Goal: Task Accomplishment & Management: Manage account settings

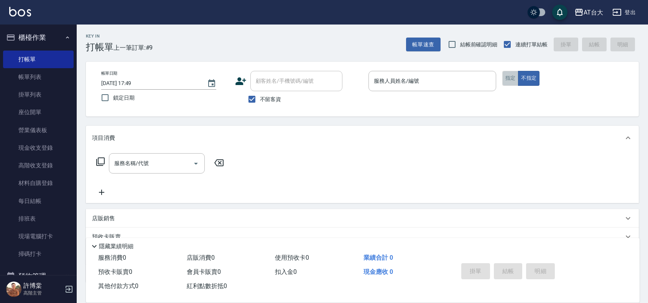
click at [513, 78] on button "指定" at bounding box center [510, 78] width 16 height 15
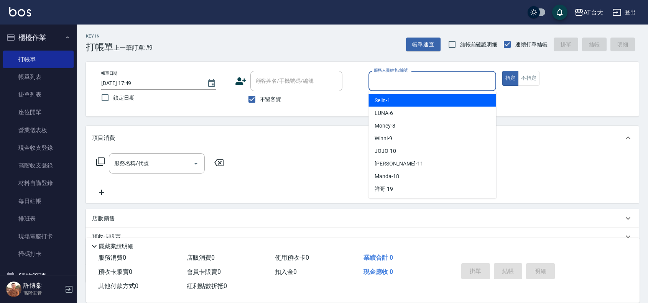
click at [472, 77] on input "服務人員姓名/編號" at bounding box center [432, 80] width 121 height 13
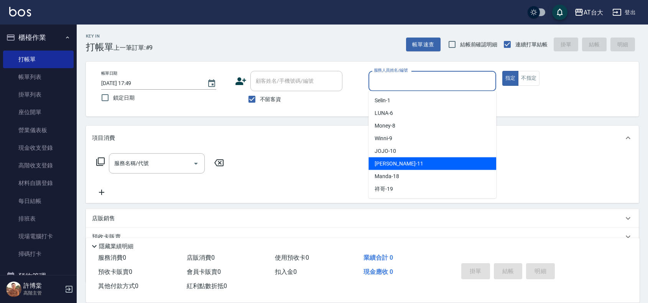
click at [409, 160] on div "[PERSON_NAME] -11" at bounding box center [432, 163] width 128 height 13
type input "[PERSON_NAME]-11"
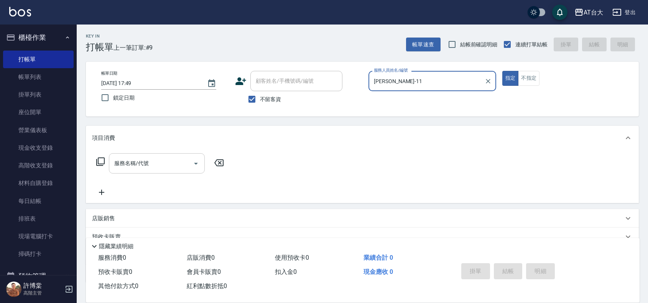
click at [178, 156] on div "服務名稱/代號" at bounding box center [157, 163] width 96 height 20
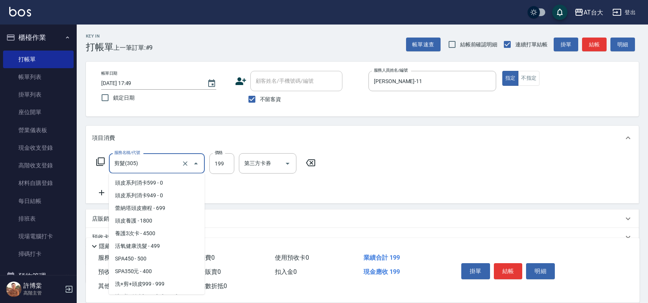
click at [173, 169] on input "剪髮(305)" at bounding box center [145, 163] width 67 height 13
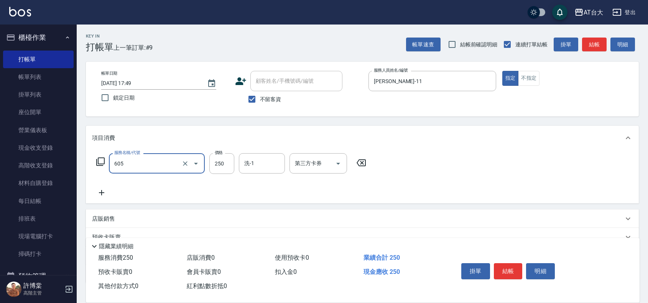
type input "洗髮 (女)(605)"
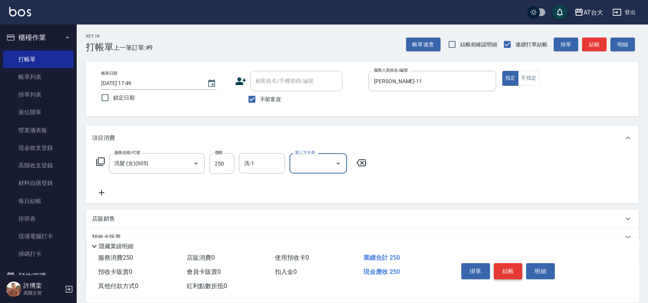
click at [510, 272] on button "結帳" at bounding box center [508, 271] width 29 height 16
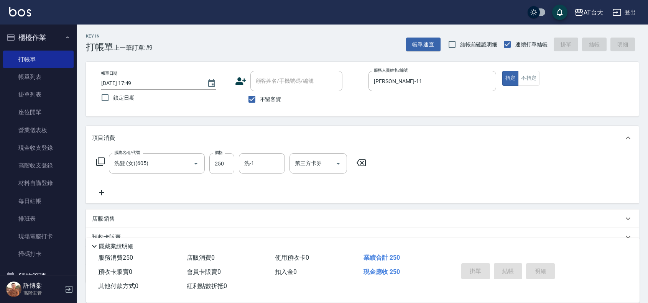
type input "[DATE] 18:25"
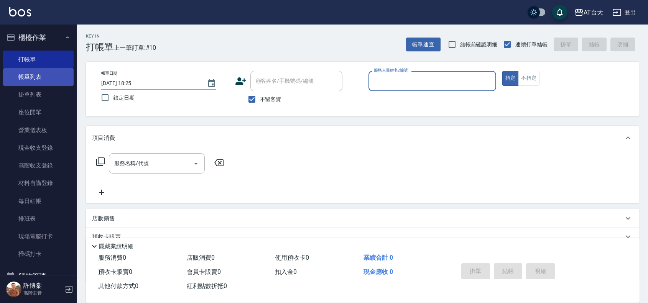
click at [22, 70] on link "帳單列表" at bounding box center [38, 77] width 71 height 18
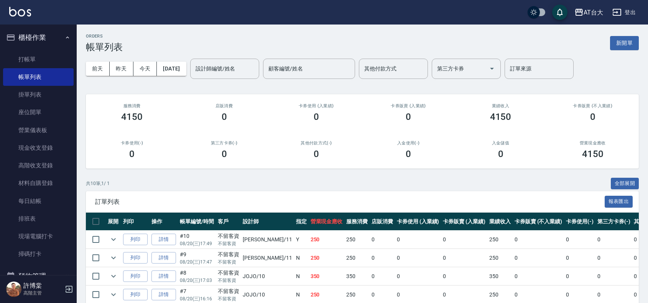
click at [225, 66] on input "設計師編號/姓名" at bounding box center [224, 68] width 62 height 13
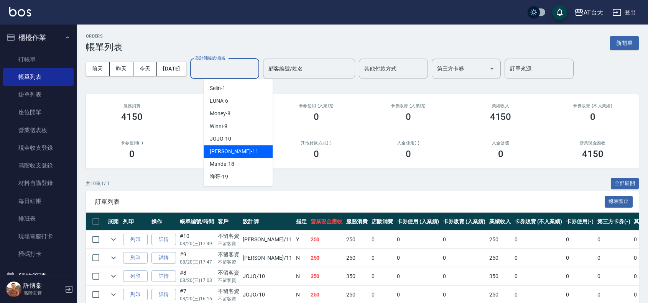
click at [236, 153] on div "[PERSON_NAME] -11" at bounding box center [237, 151] width 69 height 13
type input "[PERSON_NAME]-11"
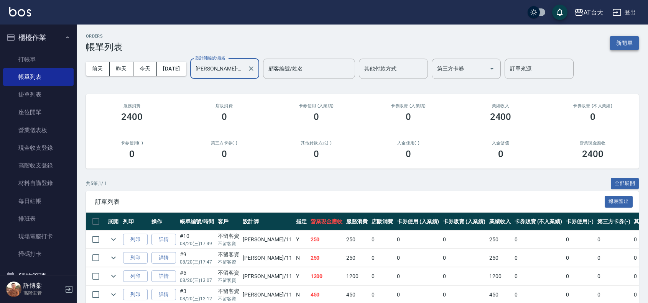
click at [630, 46] on button "新開單" at bounding box center [624, 43] width 29 height 14
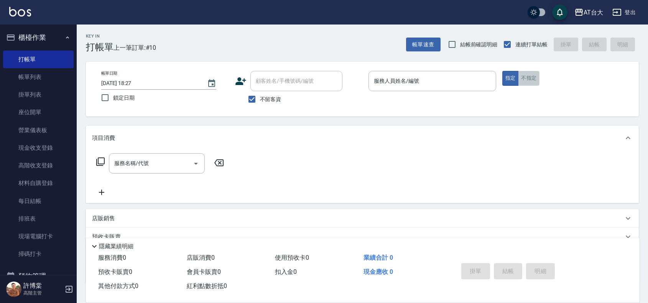
click at [527, 79] on button "不指定" at bounding box center [528, 78] width 21 height 15
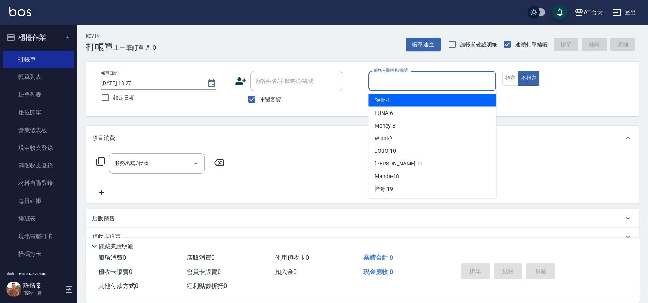
click at [411, 77] on input "服務人員姓名/編號" at bounding box center [432, 80] width 121 height 13
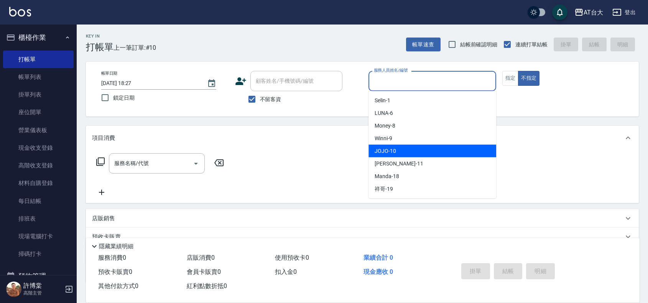
click at [391, 152] on span "JOJO -10" at bounding box center [384, 151] width 21 height 8
type input "JOJO-10"
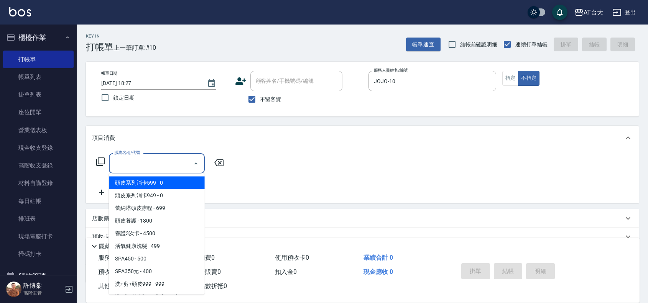
click at [157, 167] on input "服務名稱/代號" at bounding box center [150, 163] width 77 height 13
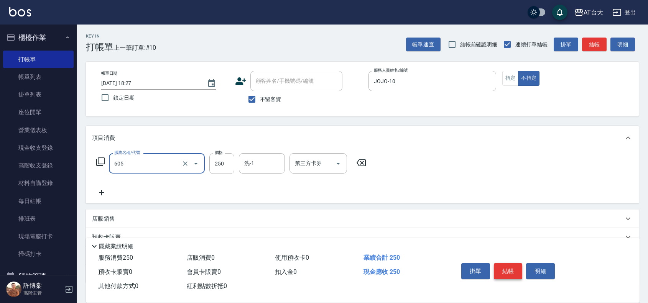
type input "洗髮 (女)(605)"
click at [509, 271] on button "結帳" at bounding box center [508, 271] width 29 height 16
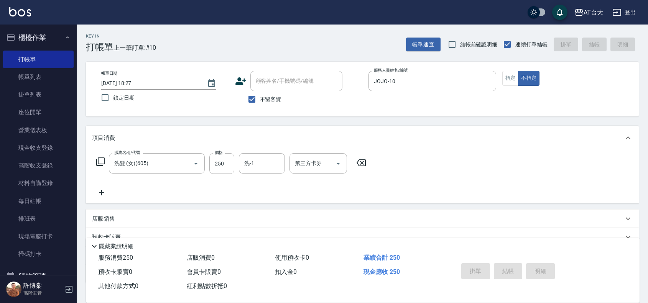
type input "[DATE] 18:34"
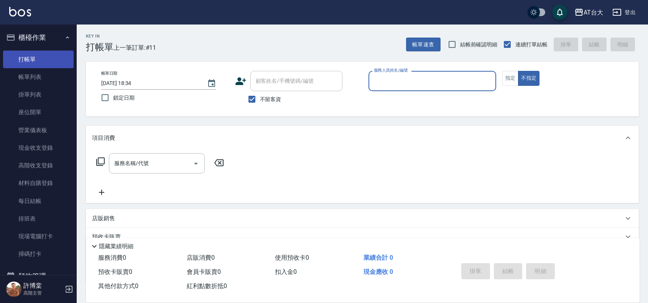
drag, startPoint x: 23, startPoint y: 72, endPoint x: 48, endPoint y: 56, distance: 29.1
click at [23, 72] on link "帳單列表" at bounding box center [38, 77] width 71 height 18
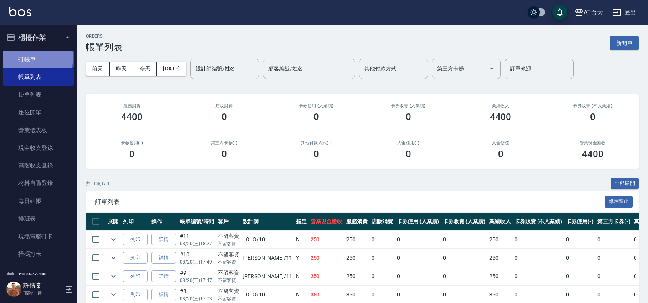
click at [37, 57] on link "打帳單" at bounding box center [38, 60] width 71 height 18
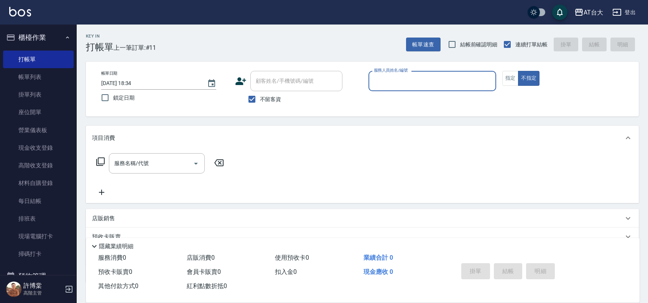
drag, startPoint x: 21, startPoint y: 74, endPoint x: 159, endPoint y: 121, distance: 146.1
click at [21, 74] on link "帳單列表" at bounding box center [38, 77] width 71 height 18
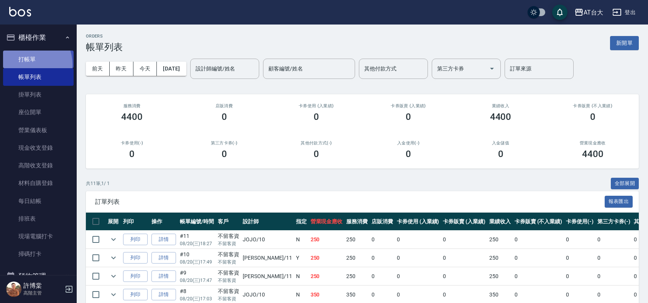
click at [26, 64] on link "打帳單" at bounding box center [38, 60] width 71 height 18
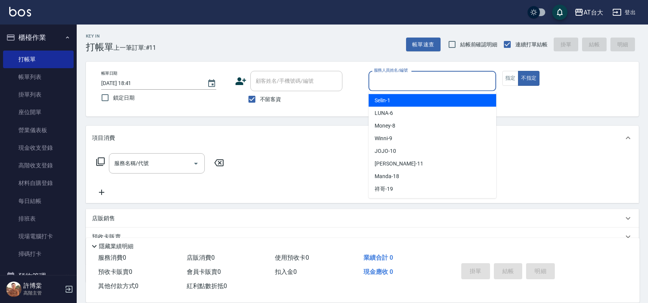
click at [403, 78] on input "服務人員姓名/編號" at bounding box center [432, 80] width 121 height 13
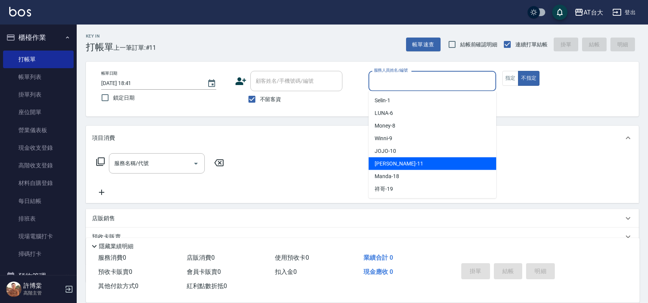
click at [398, 162] on span "[PERSON_NAME] -11" at bounding box center [398, 164] width 48 height 8
type input "[PERSON_NAME]-11"
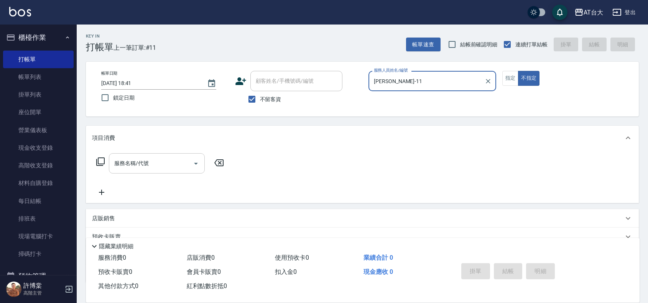
click at [156, 161] on input "服務名稱/代號" at bounding box center [150, 163] width 77 height 13
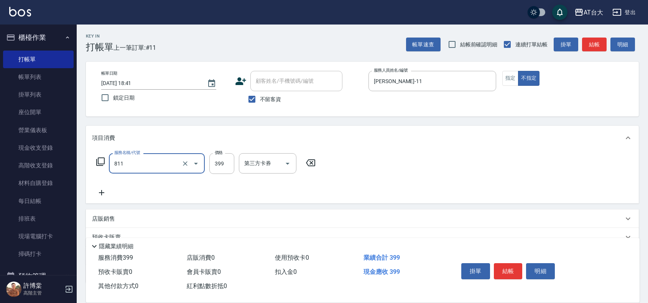
type input "洗+剪(811)"
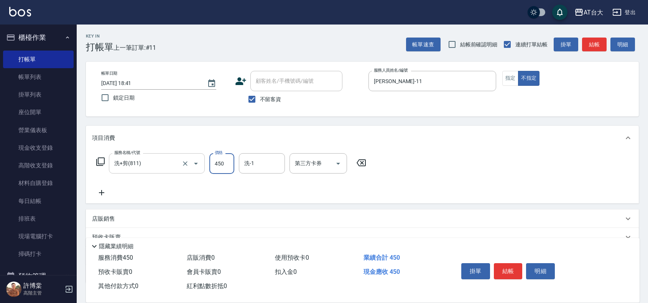
type input "450"
click at [510, 271] on button "結帳" at bounding box center [508, 271] width 29 height 16
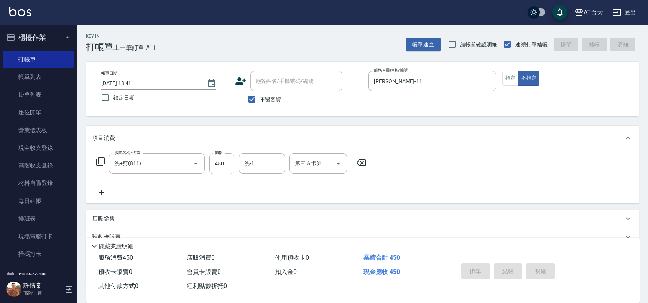
type input "[DATE] 18:58"
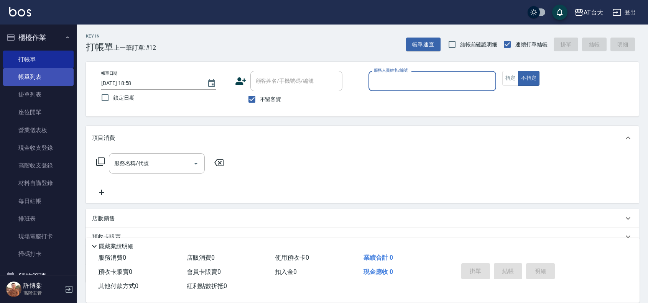
click at [38, 72] on link "帳單列表" at bounding box center [38, 77] width 71 height 18
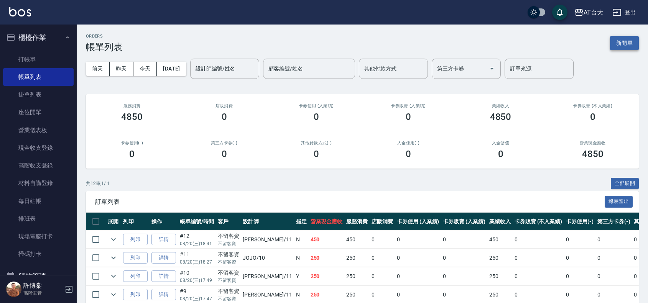
click at [614, 39] on button "新開單" at bounding box center [624, 43] width 29 height 14
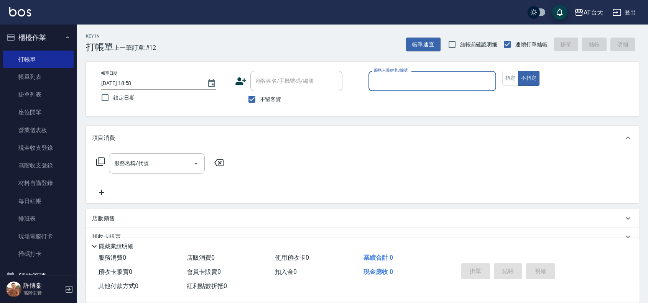
click at [401, 89] on div "服務人員姓名/編號" at bounding box center [432, 81] width 128 height 20
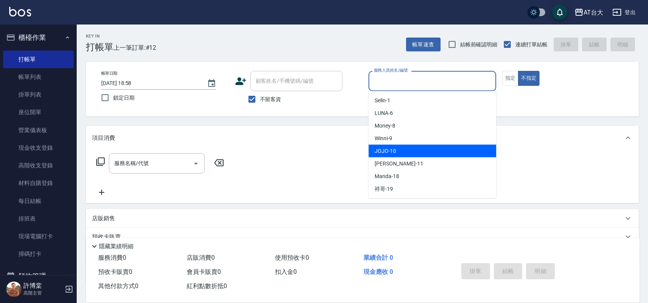
click at [396, 149] on div "JOJO -10" at bounding box center [432, 151] width 128 height 13
type input "JOJO-10"
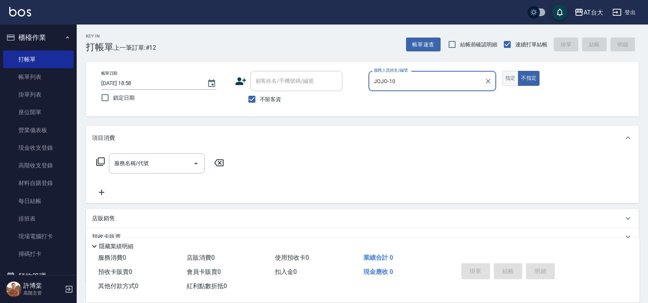
click at [512, 83] on button "指定" at bounding box center [510, 78] width 16 height 15
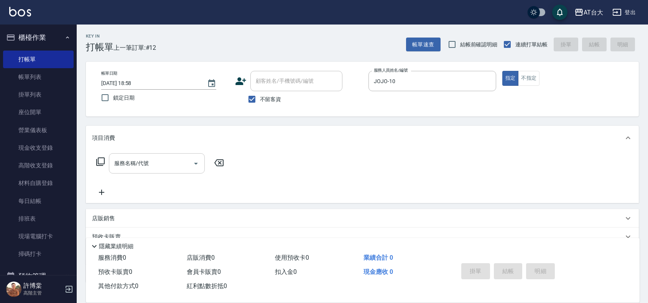
click at [177, 160] on input "服務名稱/代號" at bounding box center [150, 163] width 77 height 13
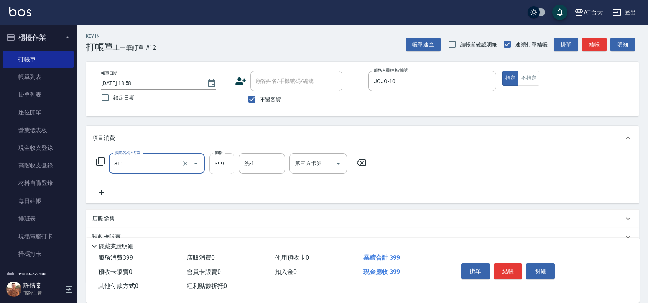
type input "洗+剪(811)"
click at [219, 166] on input "399" at bounding box center [221, 163] width 25 height 21
type input "450"
click at [509, 271] on button "結帳" at bounding box center [508, 271] width 29 height 16
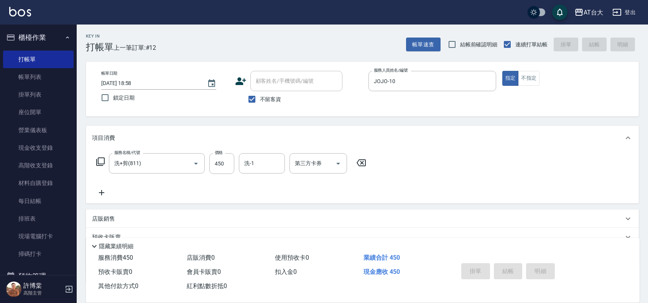
type input "[DATE] 19:09"
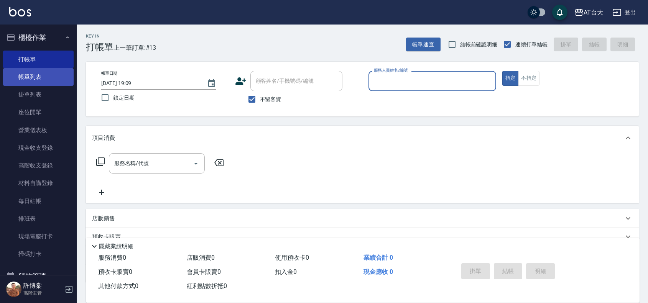
click at [40, 74] on link "帳單列表" at bounding box center [38, 77] width 71 height 18
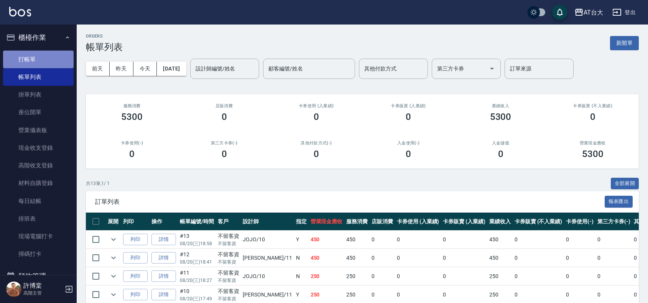
click at [51, 56] on link "打帳單" at bounding box center [38, 60] width 71 height 18
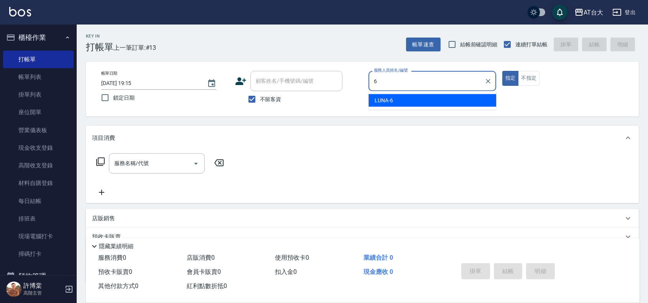
type input "LUNA-6"
type button "true"
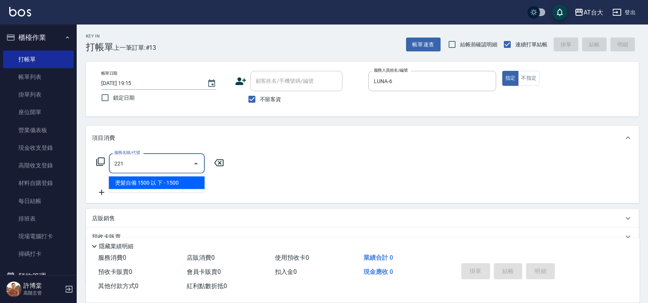
type input "燙髮自備 1500 以 下(221)"
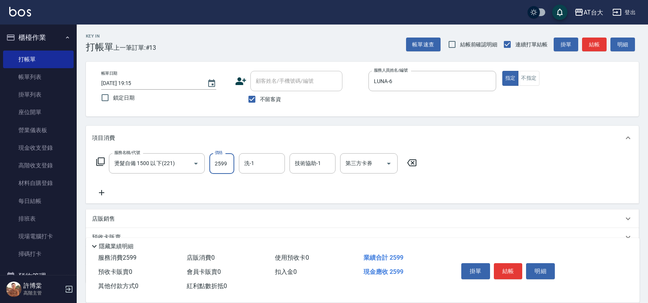
type input "2599"
click at [506, 265] on button "結帳" at bounding box center [508, 271] width 29 height 16
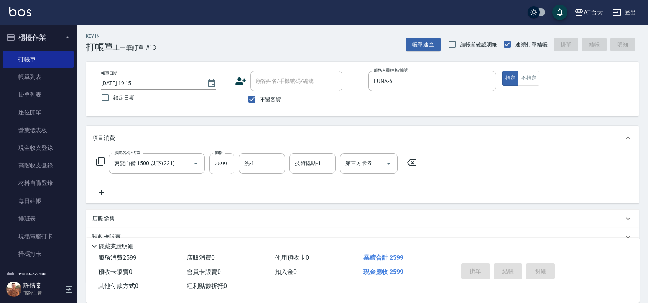
type input "[DATE] 19:20"
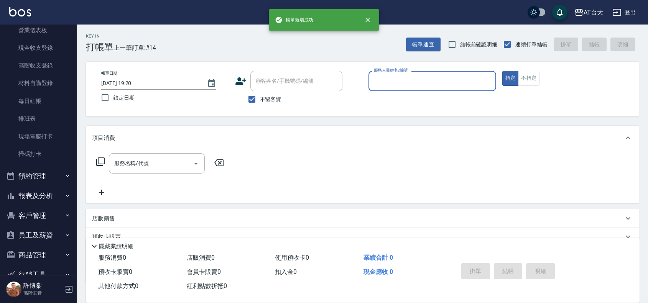
scroll to position [138, 0]
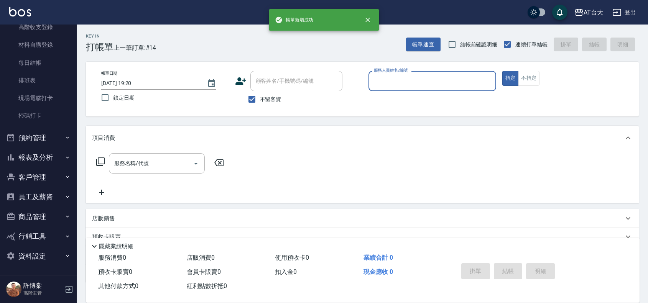
click at [37, 164] on button "報表及分析" at bounding box center [38, 158] width 71 height 20
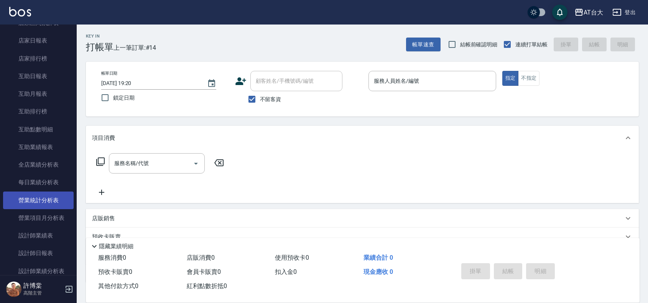
scroll to position [378, 0]
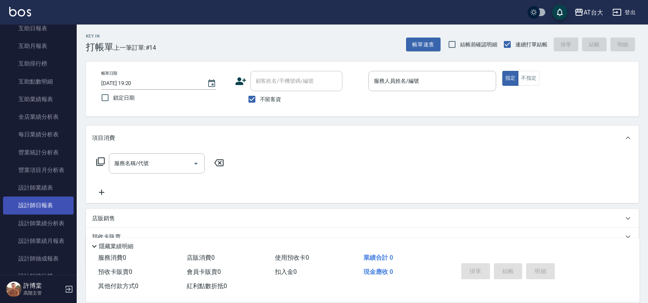
click at [47, 200] on link "設計師日報表" at bounding box center [38, 206] width 71 height 18
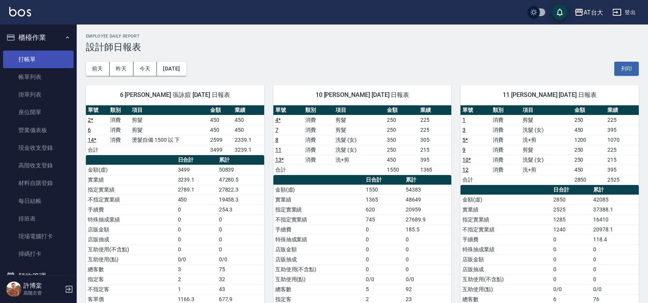
click at [35, 62] on link "打帳單" at bounding box center [38, 60] width 71 height 18
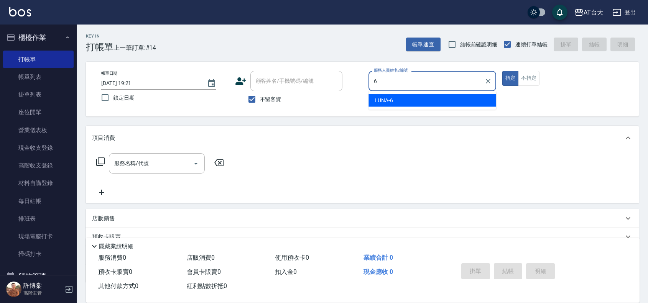
type input "LUNA-6"
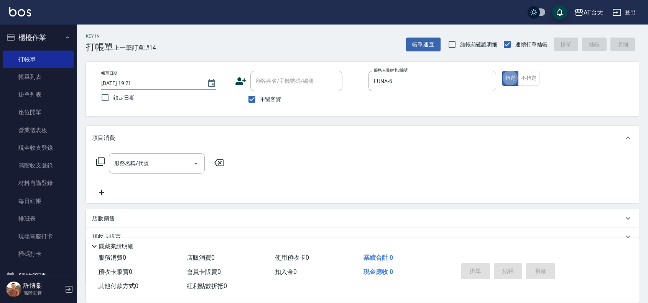
type button "true"
click at [535, 81] on button "不指定" at bounding box center [528, 78] width 21 height 15
type button "false"
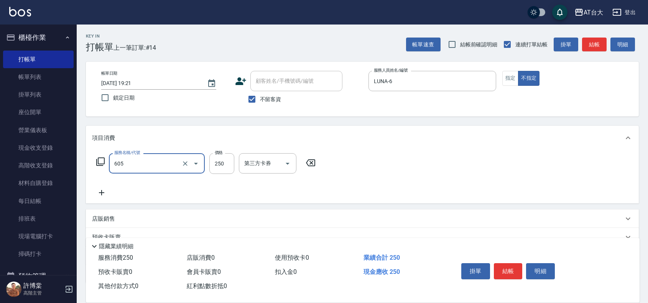
type input "洗髮 (女)(605)"
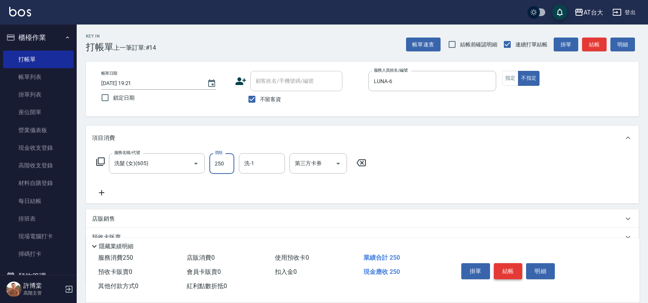
click at [507, 269] on button "結帳" at bounding box center [508, 271] width 29 height 16
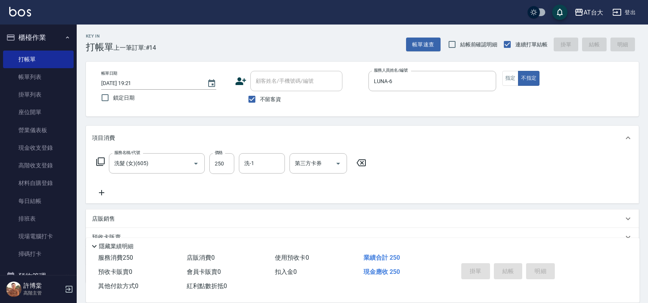
type input "[DATE] 19:49"
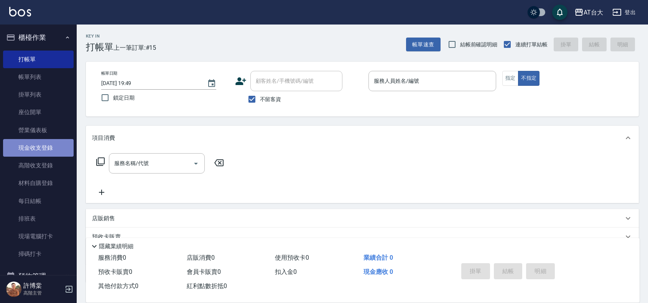
click at [40, 144] on link "現金收支登錄" at bounding box center [38, 148] width 71 height 18
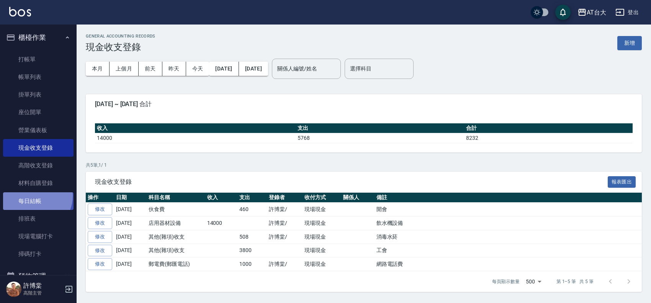
click at [33, 196] on link "每日結帳" at bounding box center [38, 201] width 71 height 18
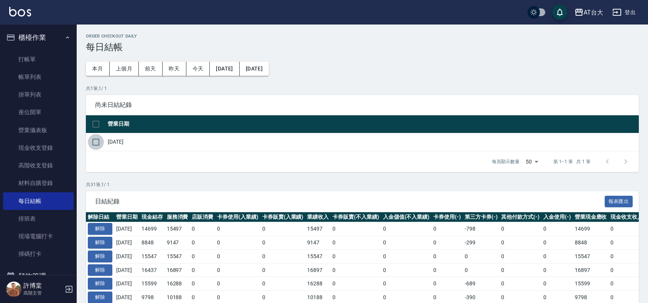
click at [102, 142] on input "checkbox" at bounding box center [96, 142] width 16 height 16
checkbox input "true"
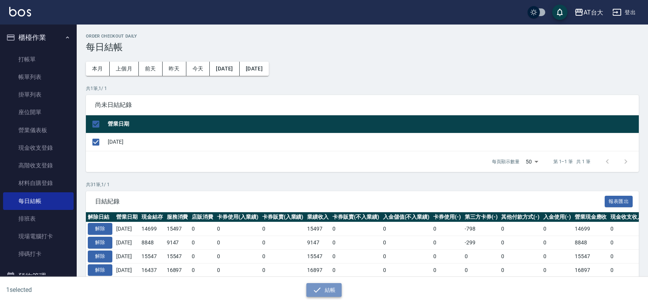
click at [334, 285] on button "結帳" at bounding box center [324, 290] width 36 height 14
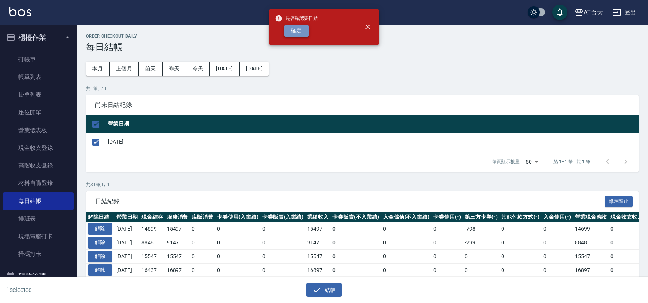
click at [296, 30] on button "確定" at bounding box center [296, 31] width 25 height 12
checkbox input "false"
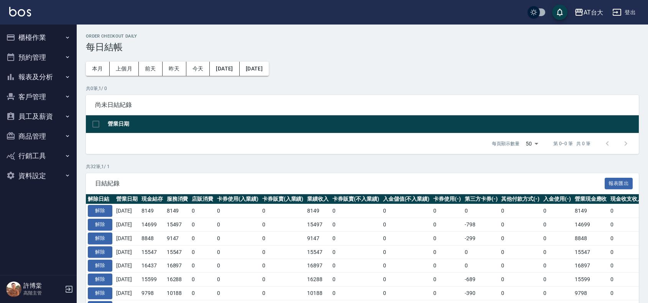
click at [27, 70] on button "報表及分析" at bounding box center [38, 77] width 71 height 20
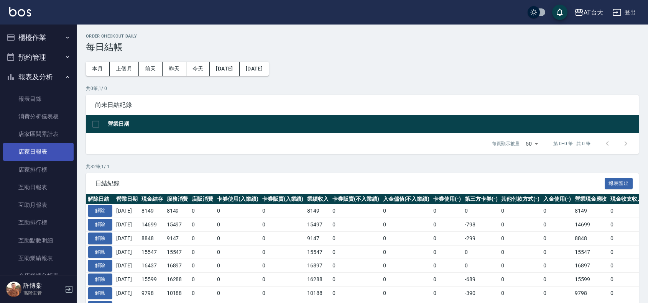
click at [35, 150] on link "店家日報表" at bounding box center [38, 152] width 71 height 18
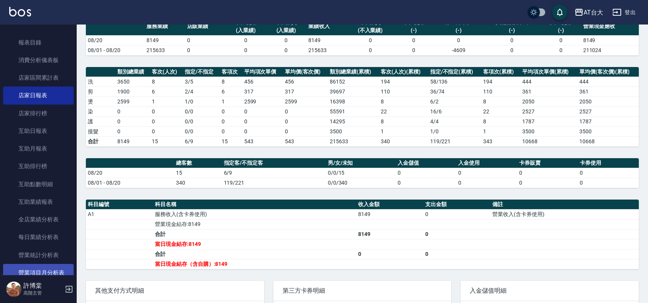
scroll to position [144, 0]
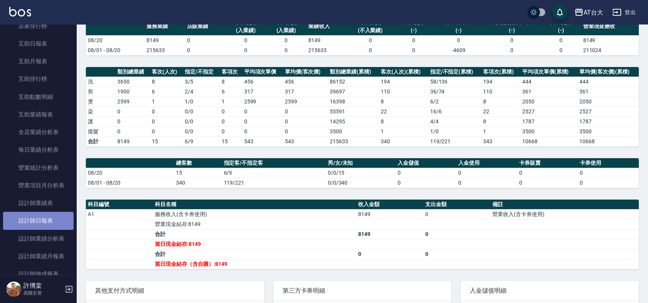
click at [45, 214] on link "設計師日報表" at bounding box center [38, 221] width 71 height 18
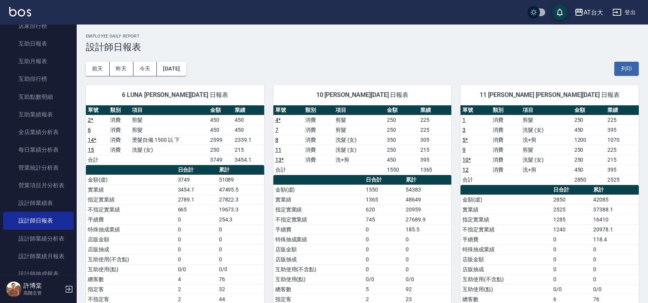
scroll to position [48, 0]
